Goal: Navigation & Orientation: Find specific page/section

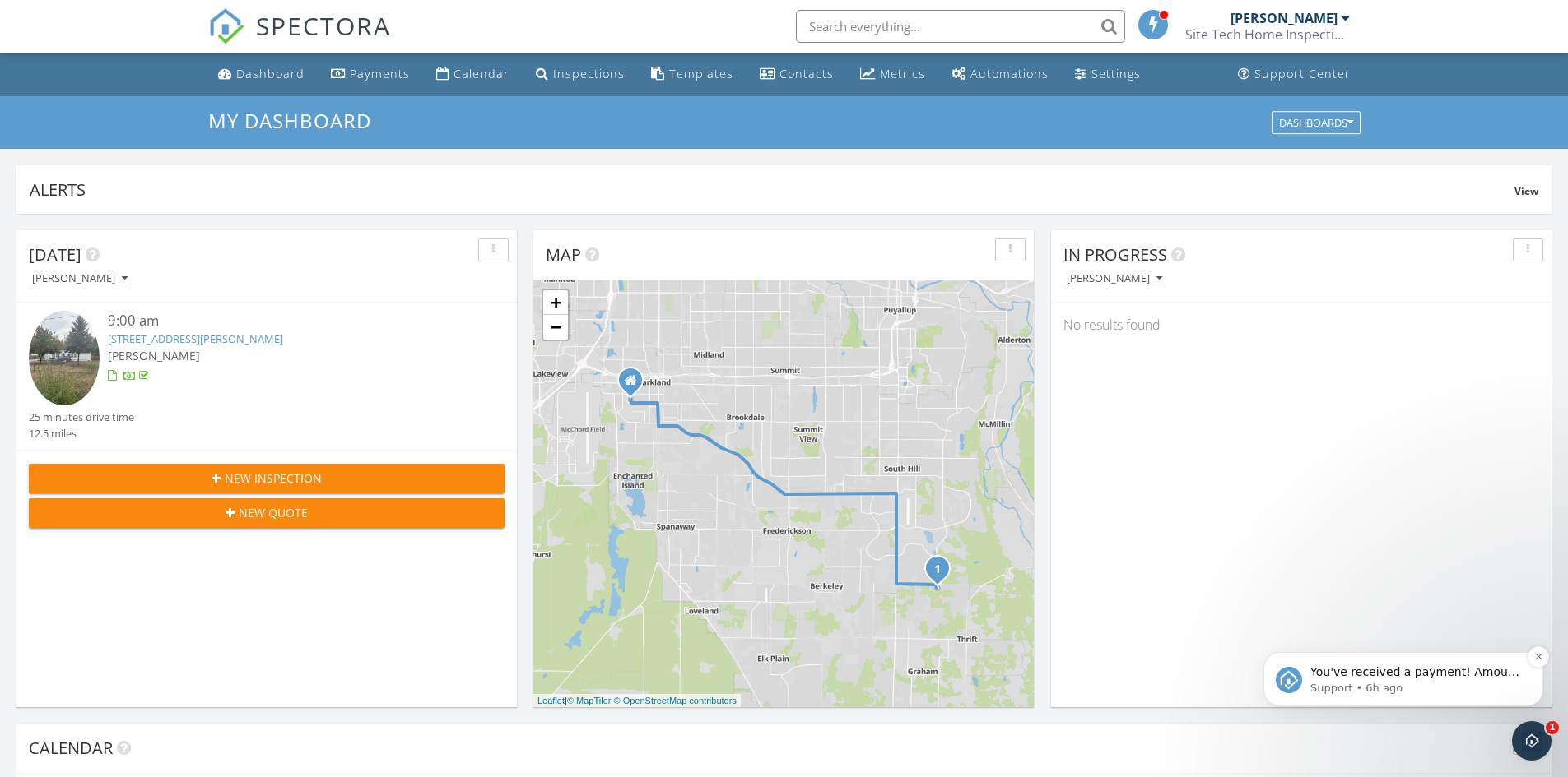
click at [1342, 694] on p "Support • 6h ago" at bounding box center [1416, 689] width 213 height 15
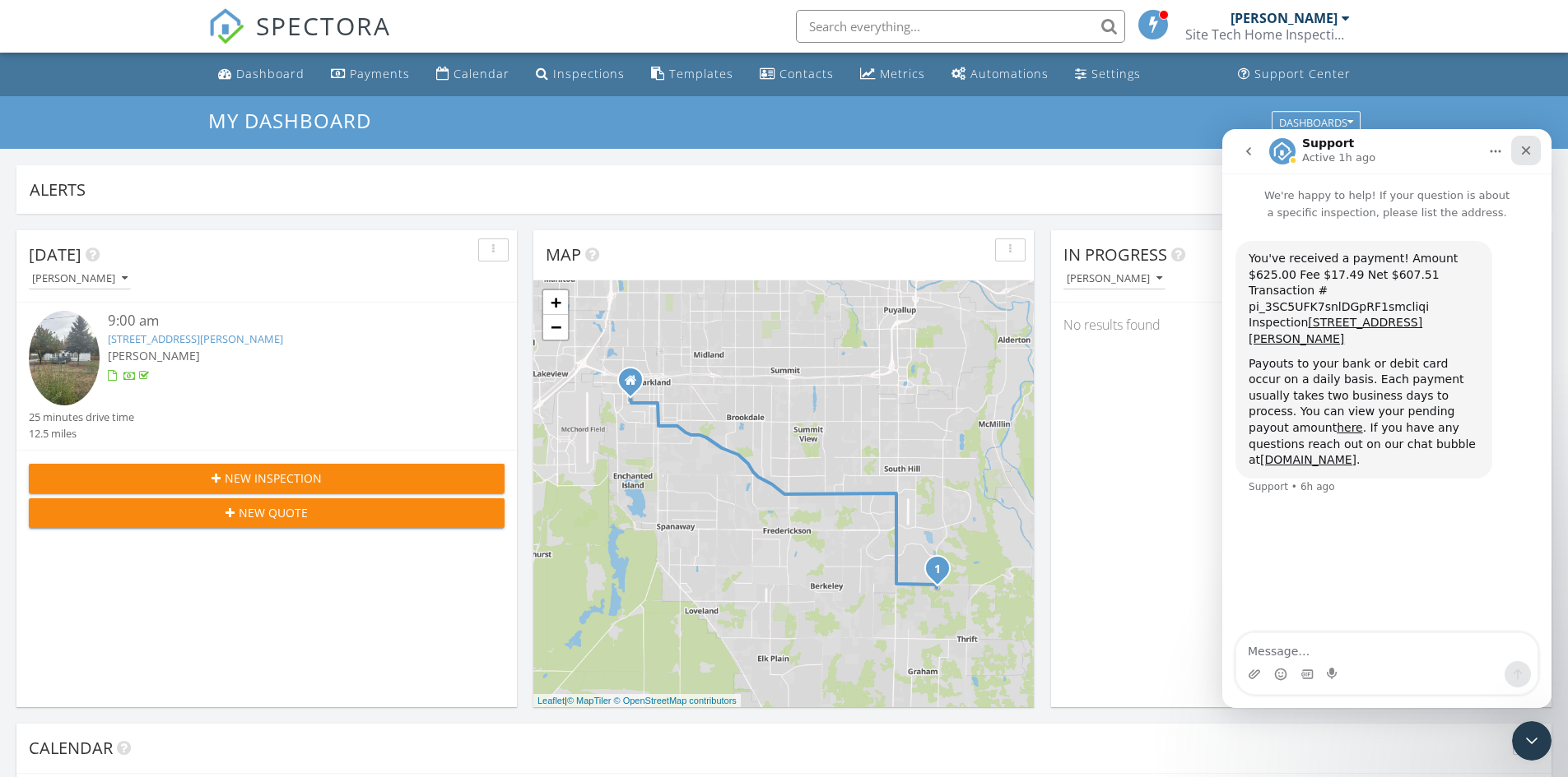
click at [1518, 148] on div "Close" at bounding box center [1525, 150] width 29 height 29
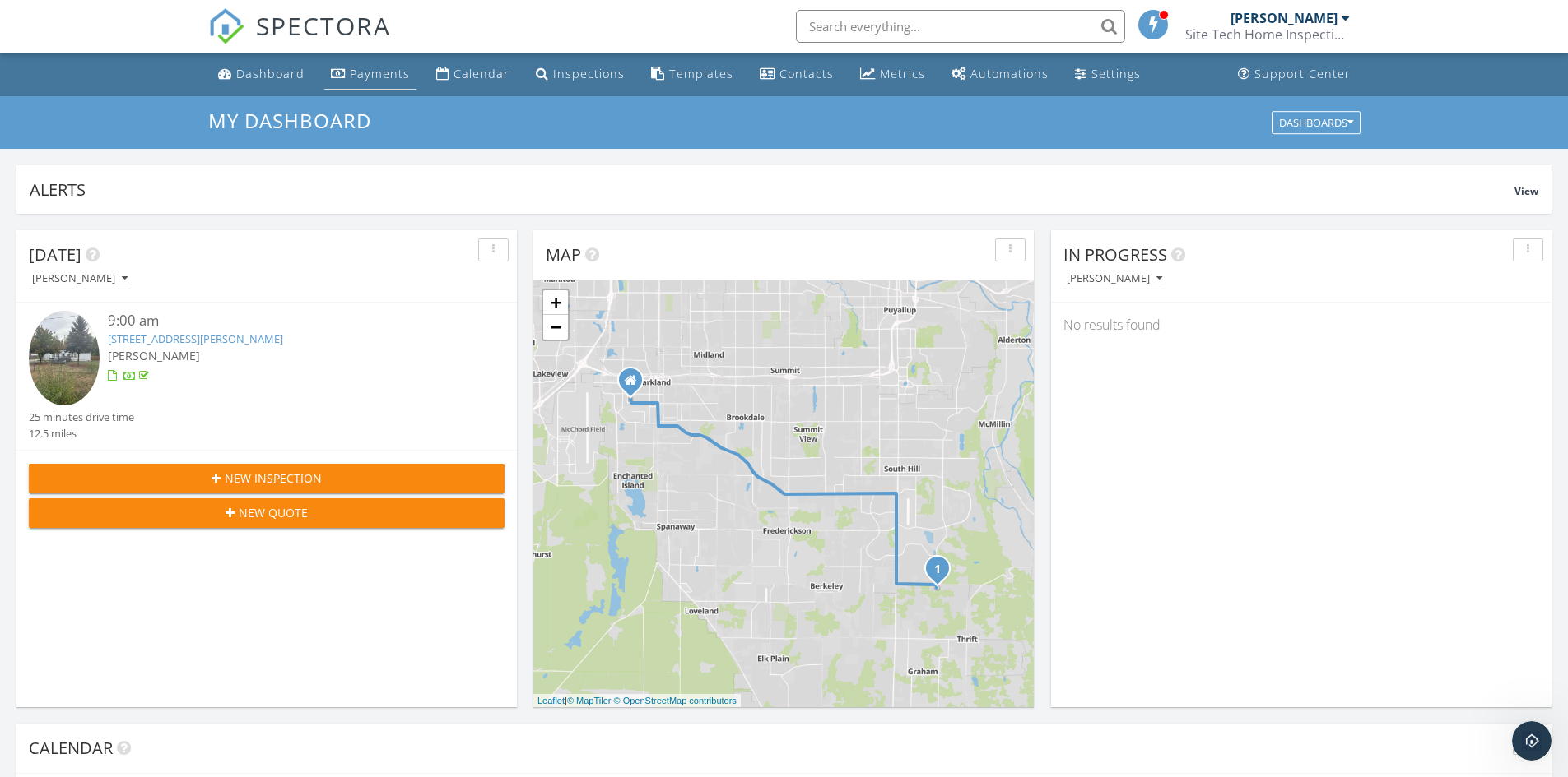
click at [374, 76] on div "Payments" at bounding box center [380, 74] width 61 height 16
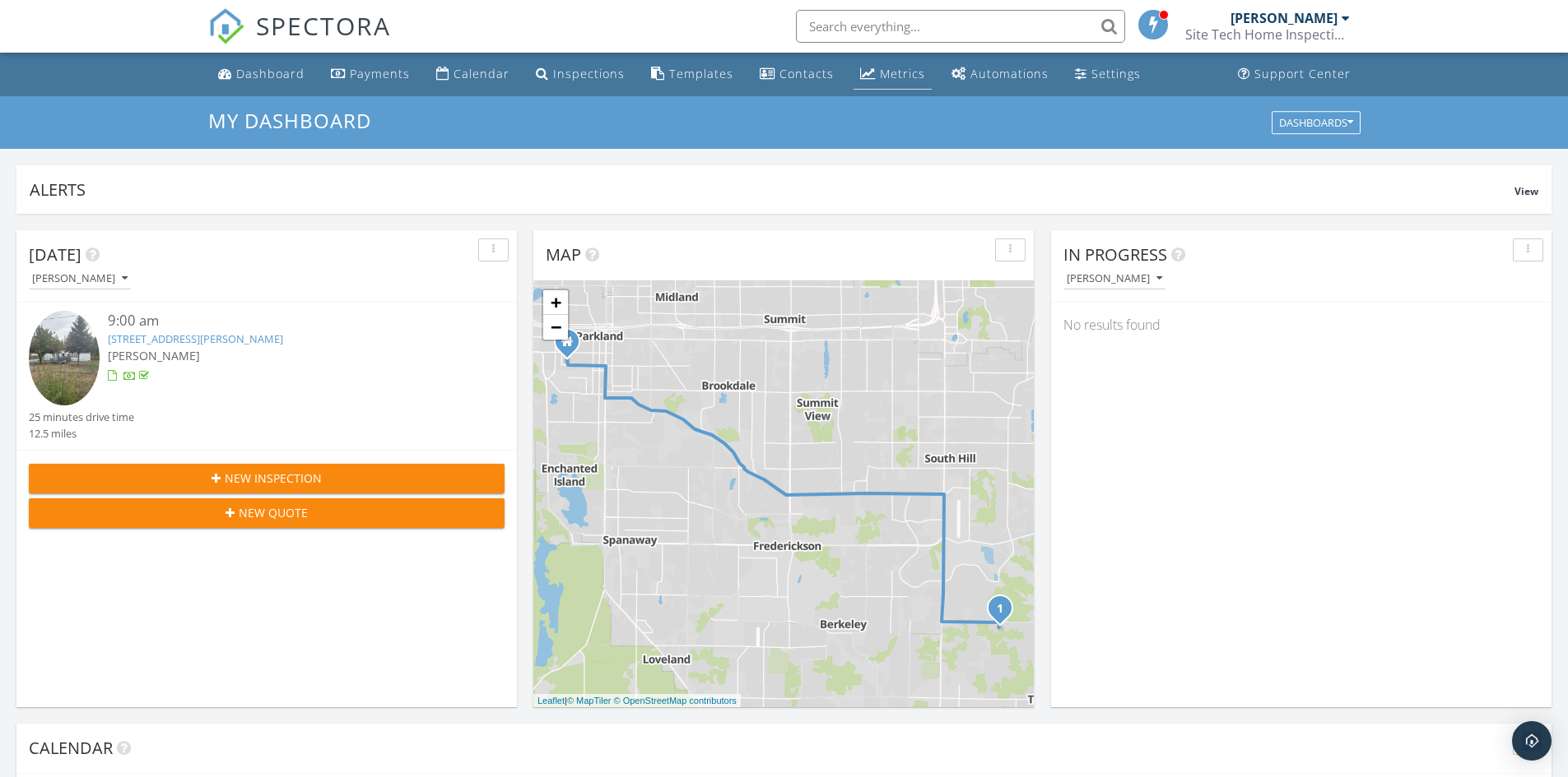
click at [853, 65] on link "Metrics" at bounding box center [892, 75] width 78 height 30
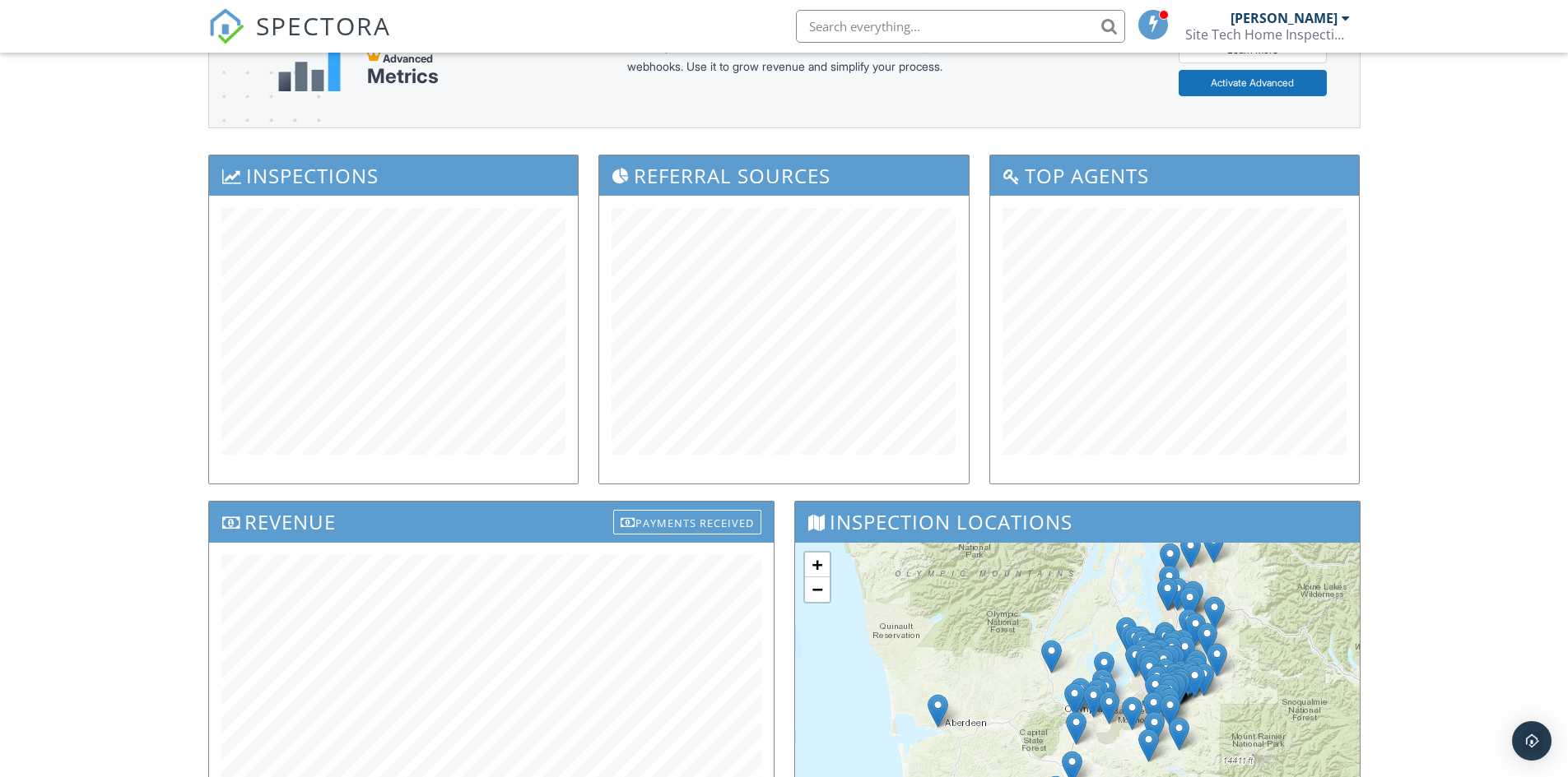
scroll to position [113, 0]
